Goal: Task Accomplishment & Management: Use online tool/utility

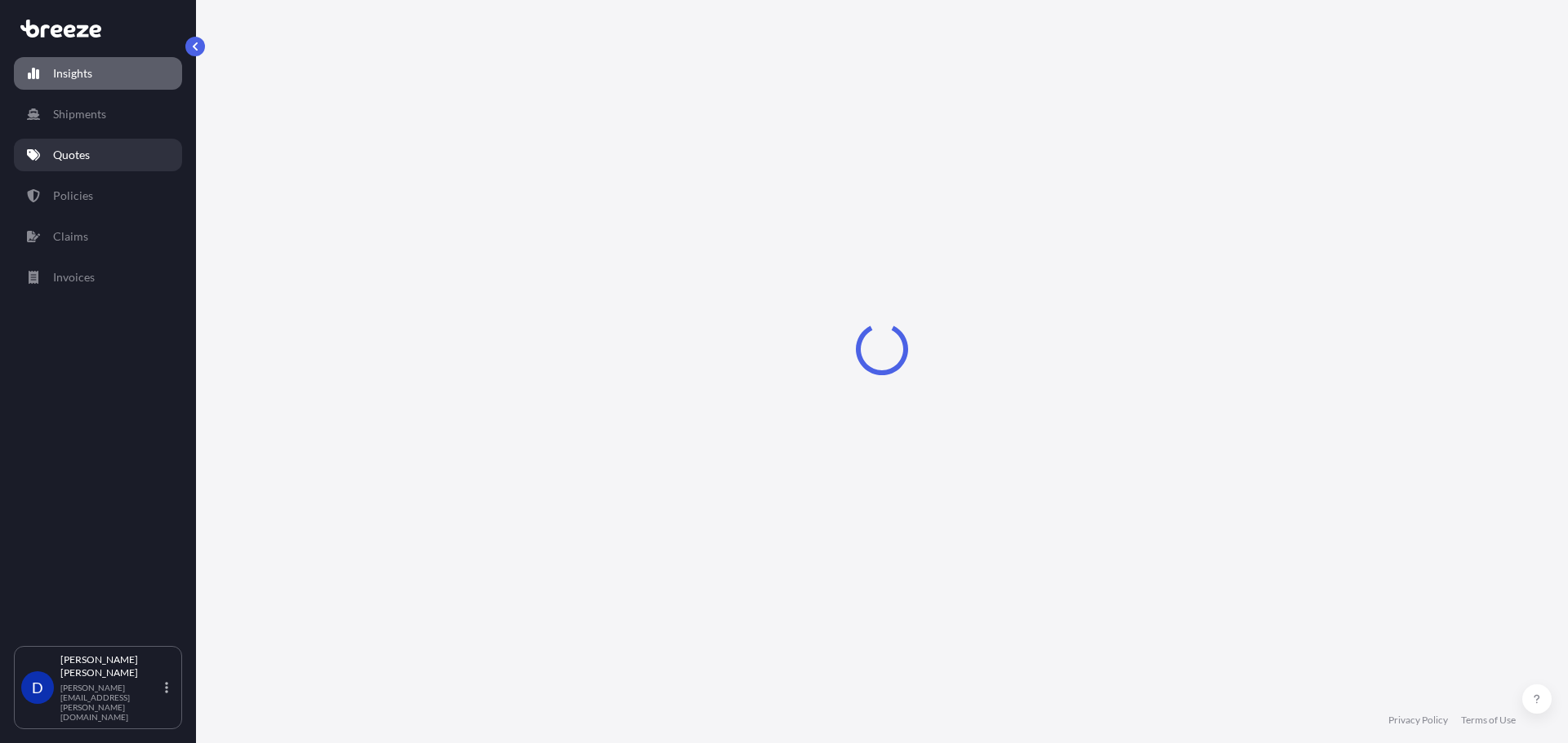
click at [65, 166] on link "Quotes" at bounding box center [98, 154] width 168 height 33
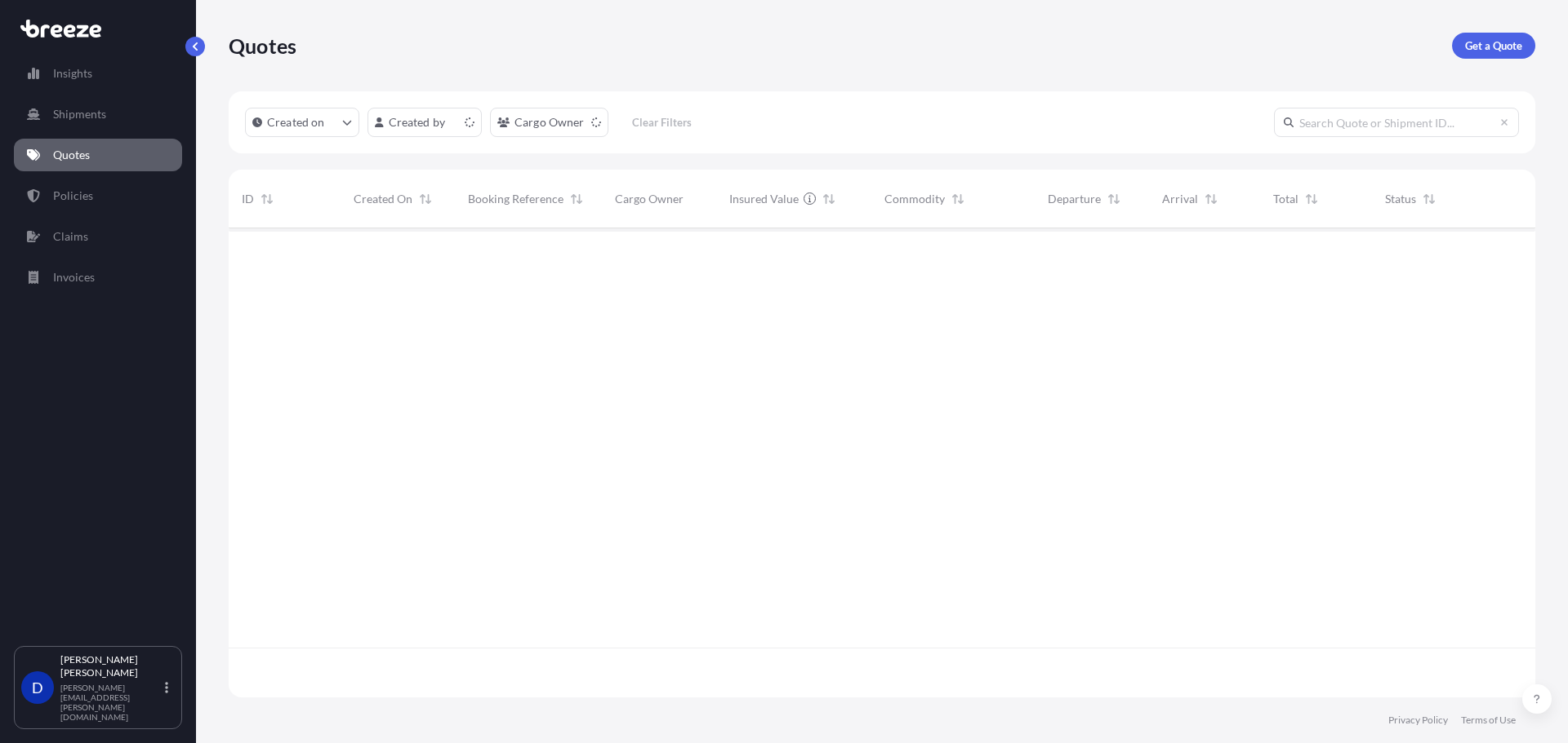
scroll to position [466, 1294]
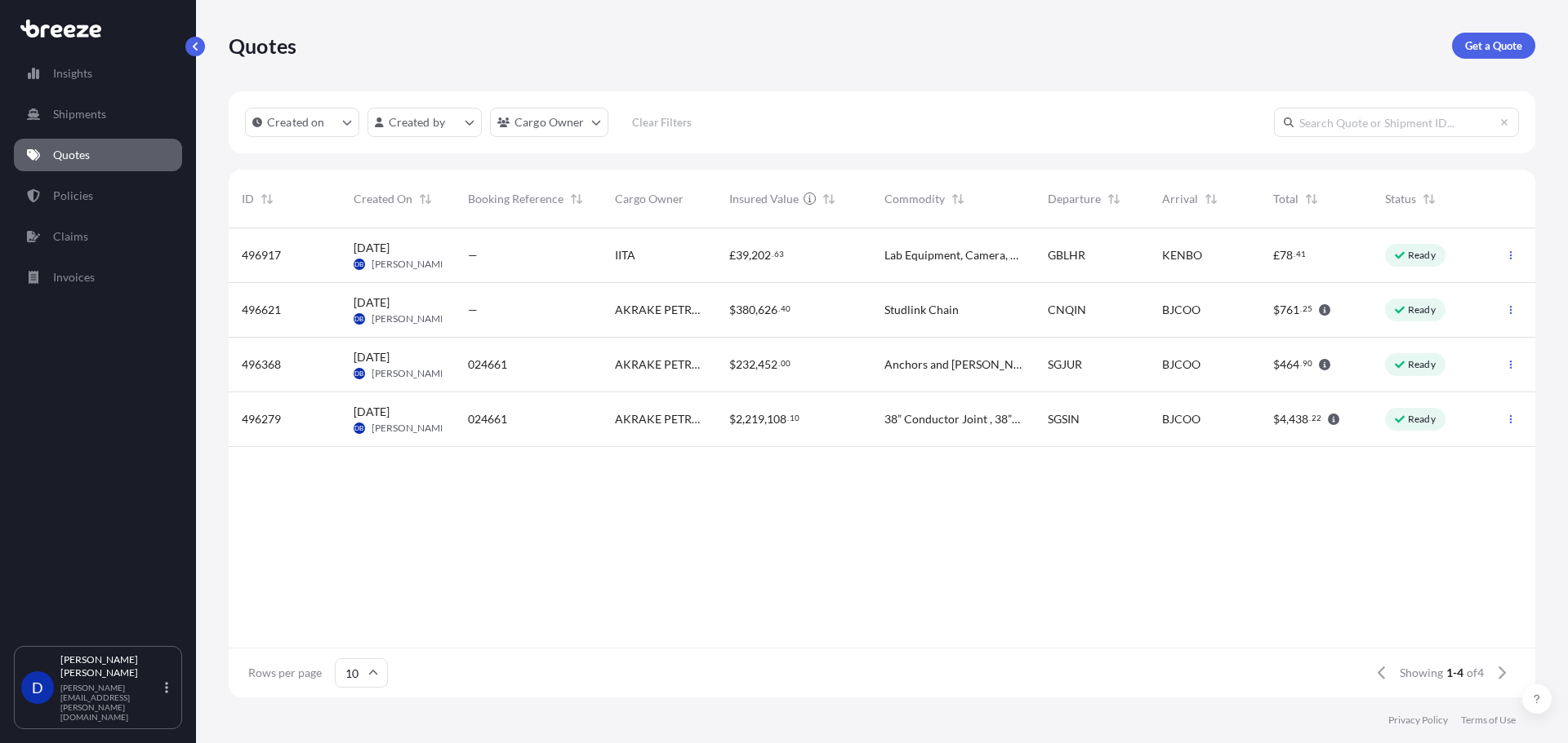
click at [1015, 244] on div "Lab Equipment, Camera, Eye piece, Leica Leica M205 FCA Optics Carrier, Microsco…" at bounding box center [952, 255] width 163 height 54
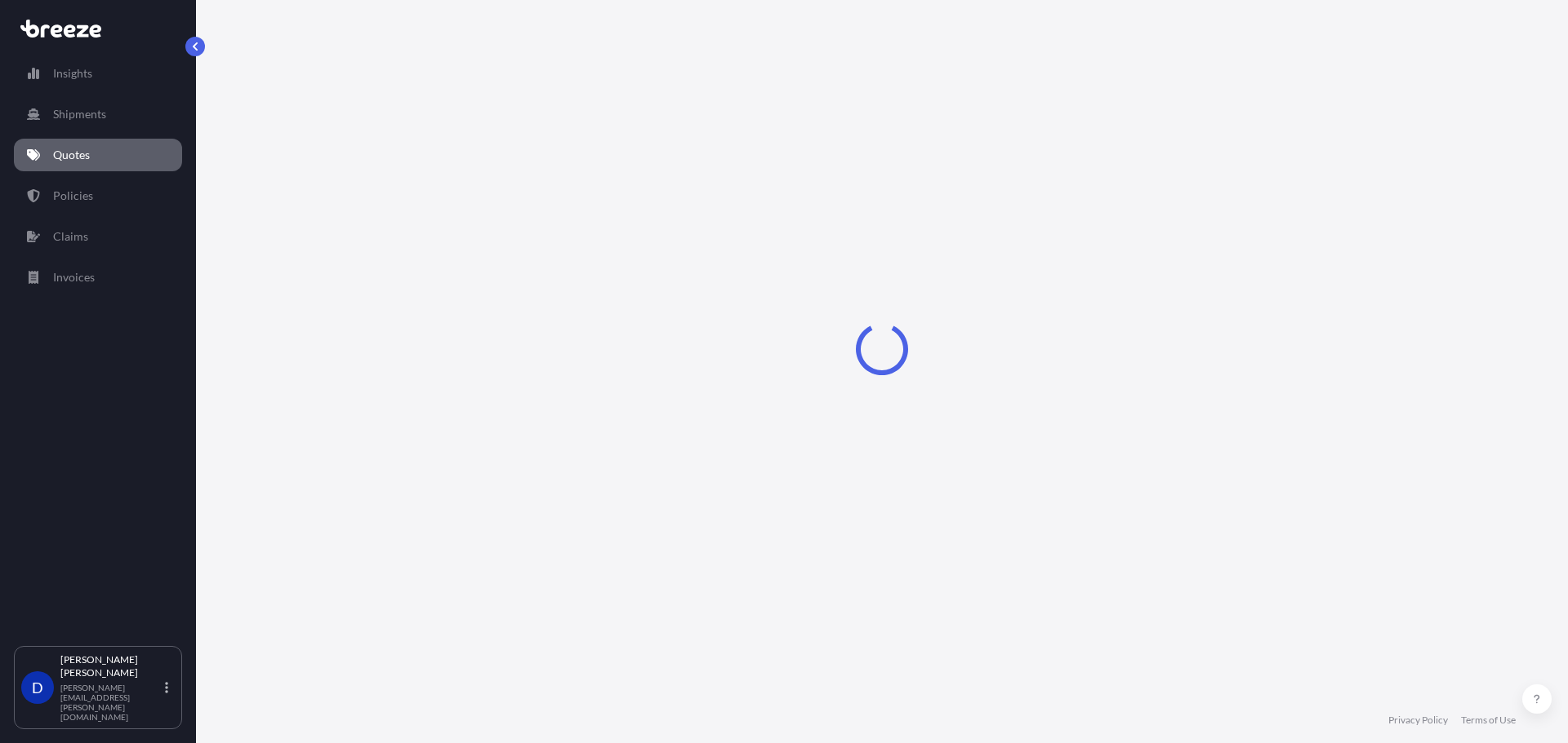
select select "Road"
select select "Air"
select select "4"
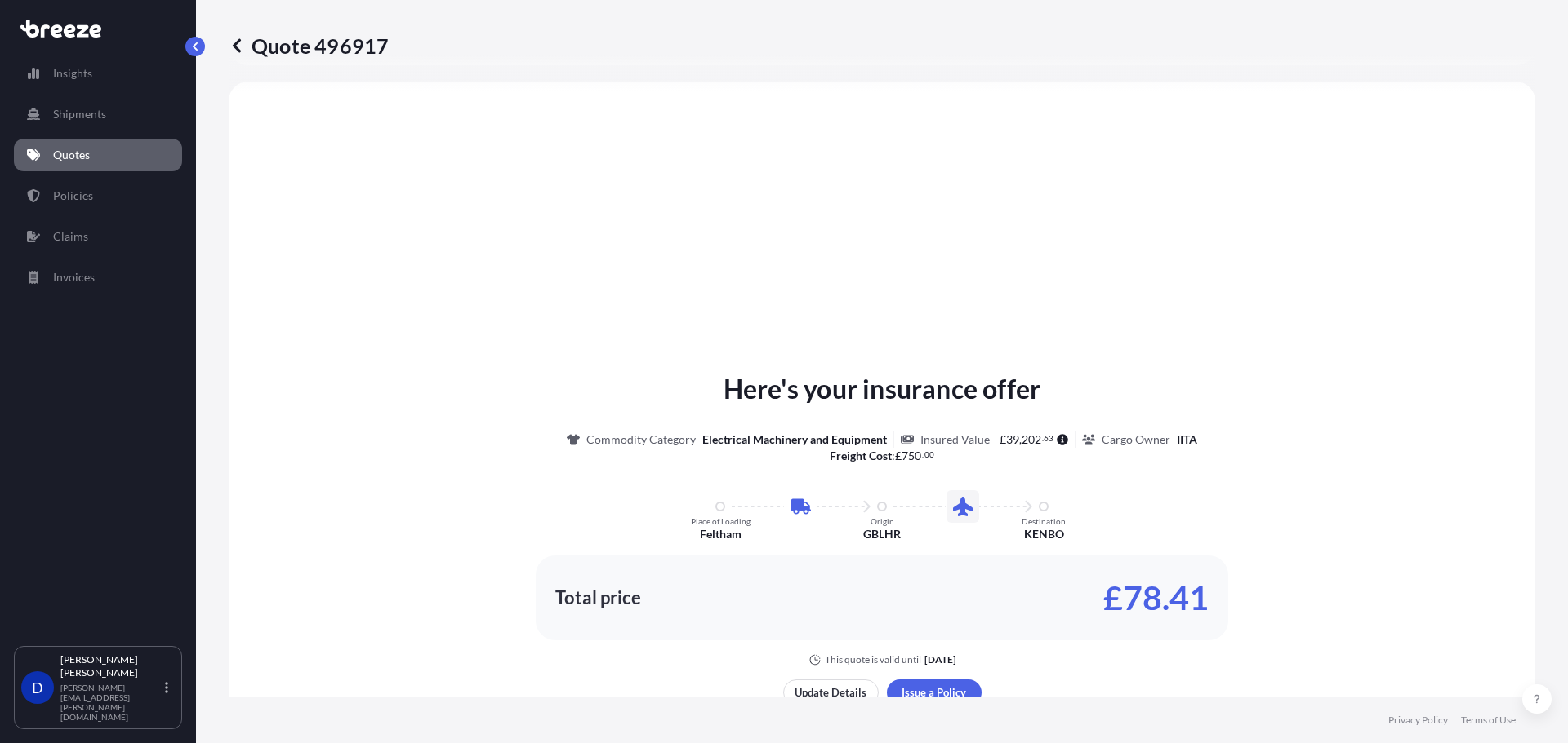
scroll to position [801, 0]
